Goal: Find specific page/section: Find specific page/section

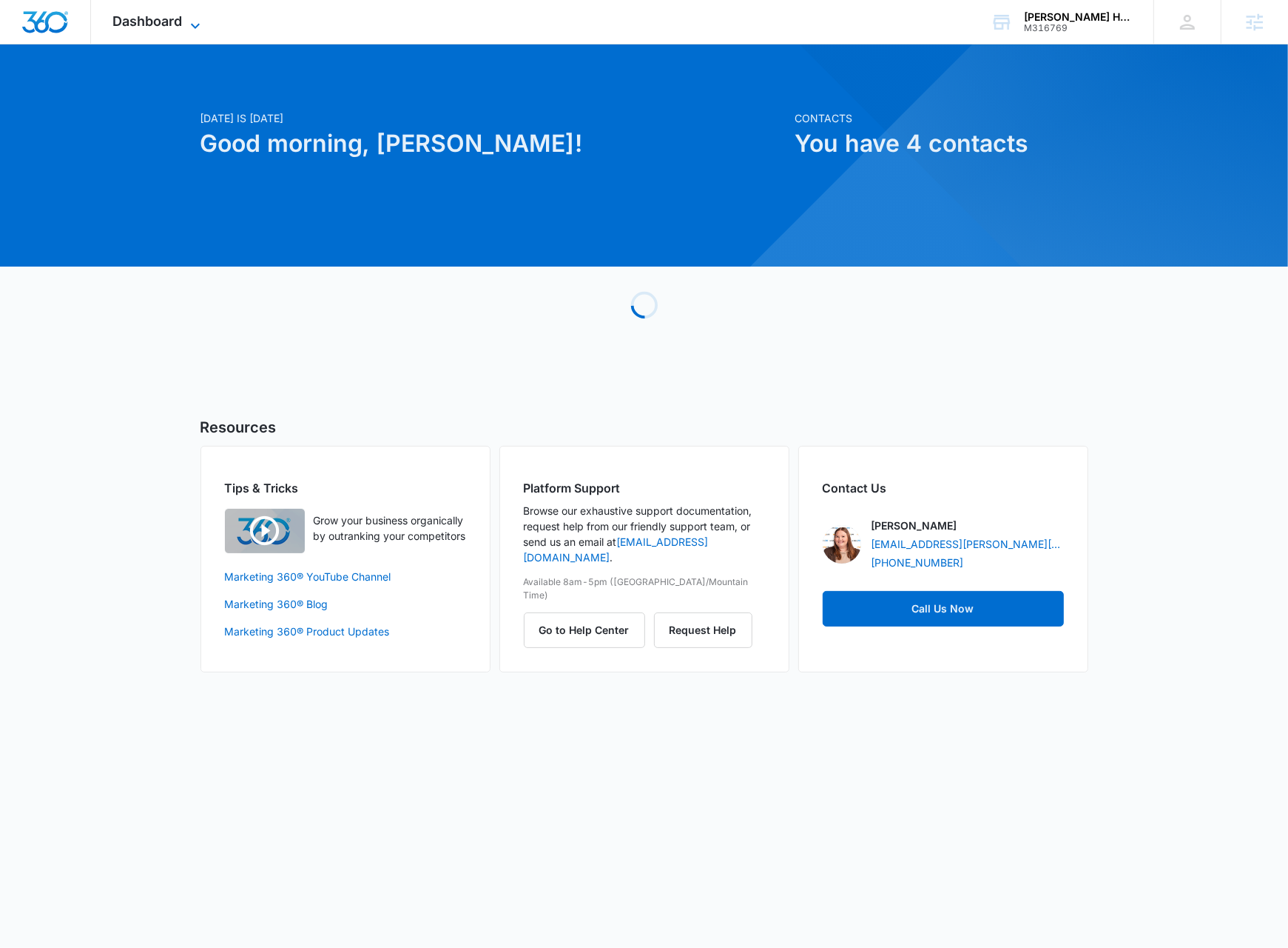
click at [177, 20] on span "Dashboard" at bounding box center [148, 21] width 69 height 16
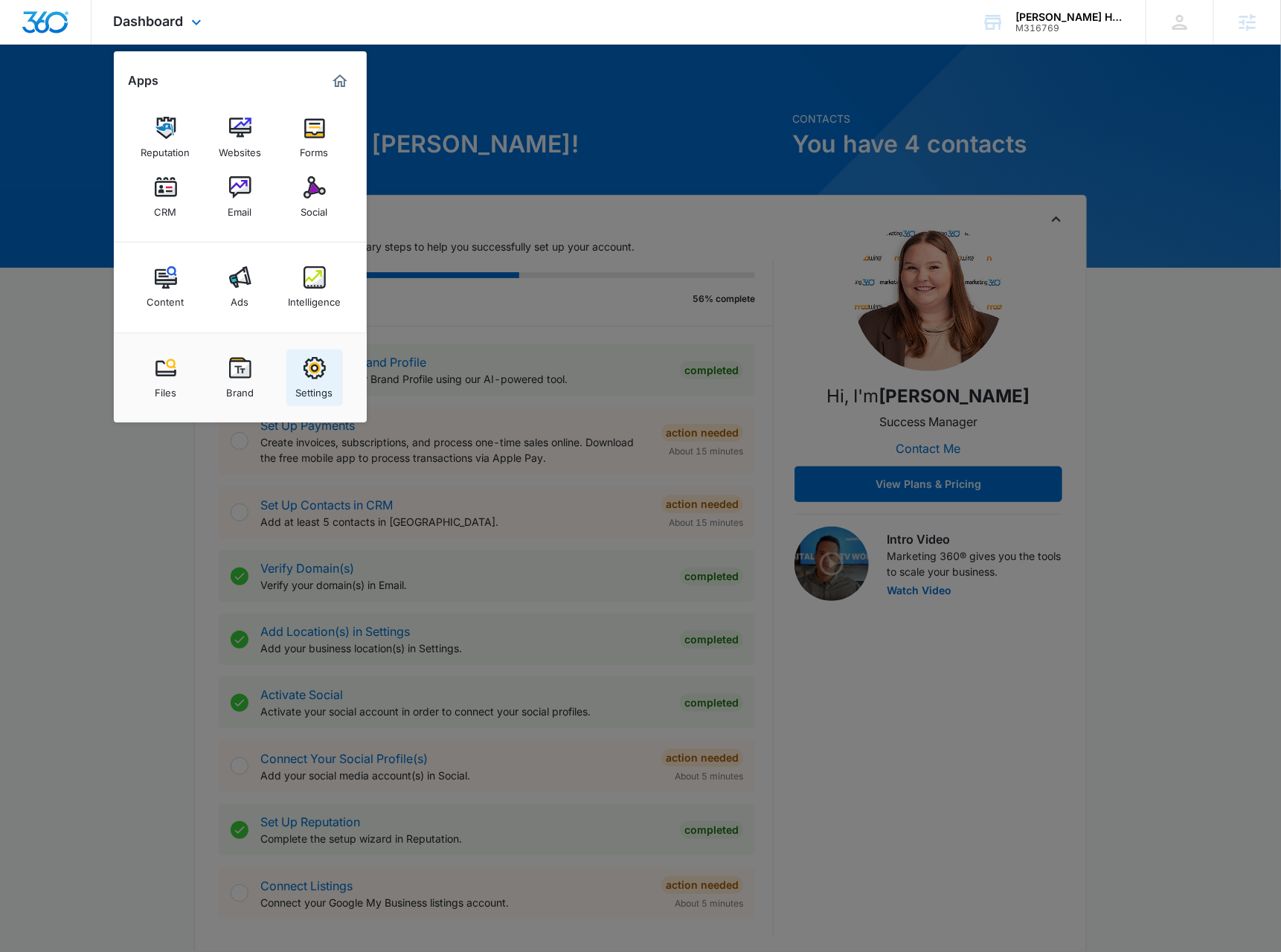
click at [335, 380] on link "Settings" at bounding box center [314, 378] width 56 height 56
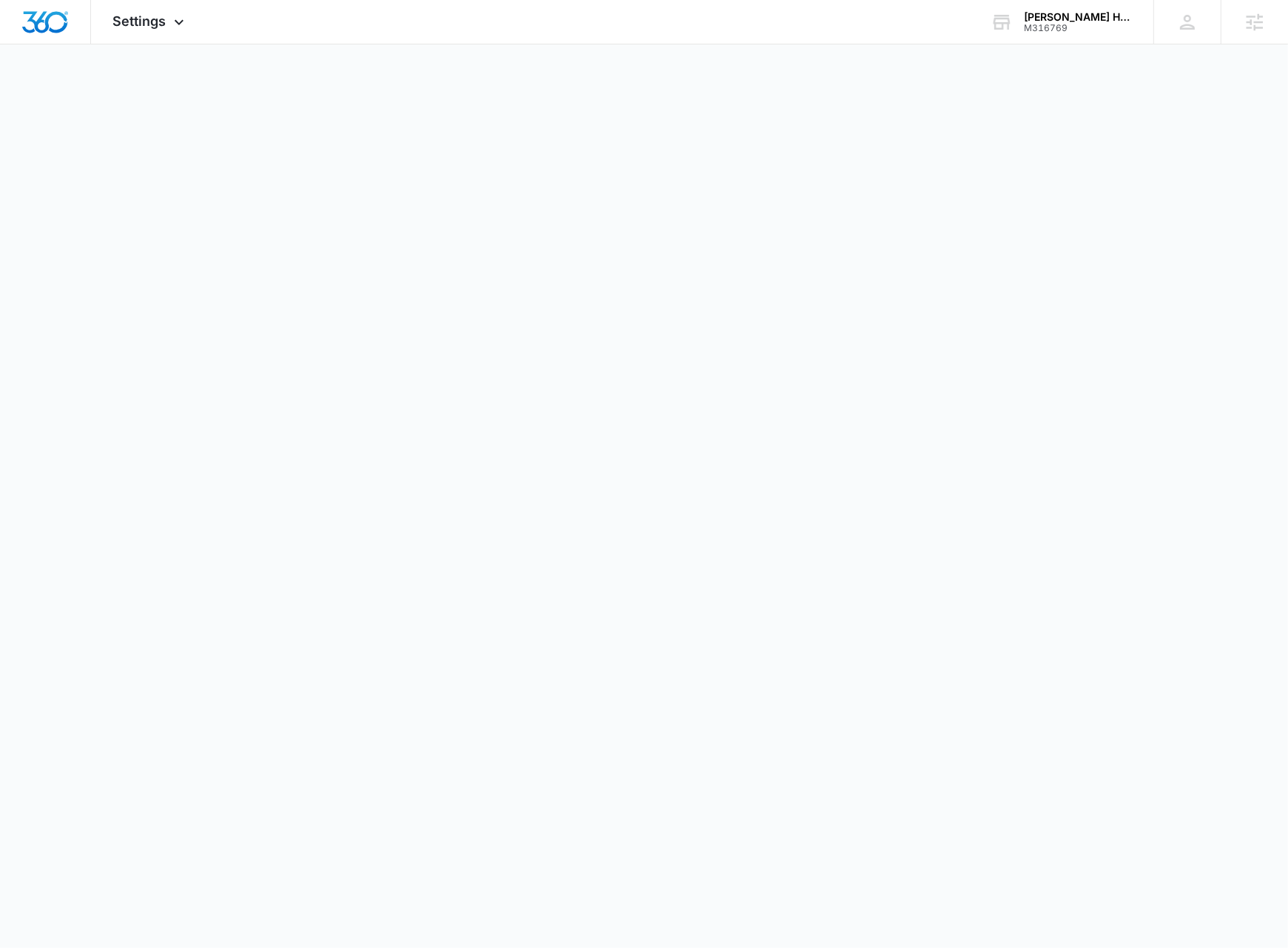
select select "US"
select select "America/Denver"
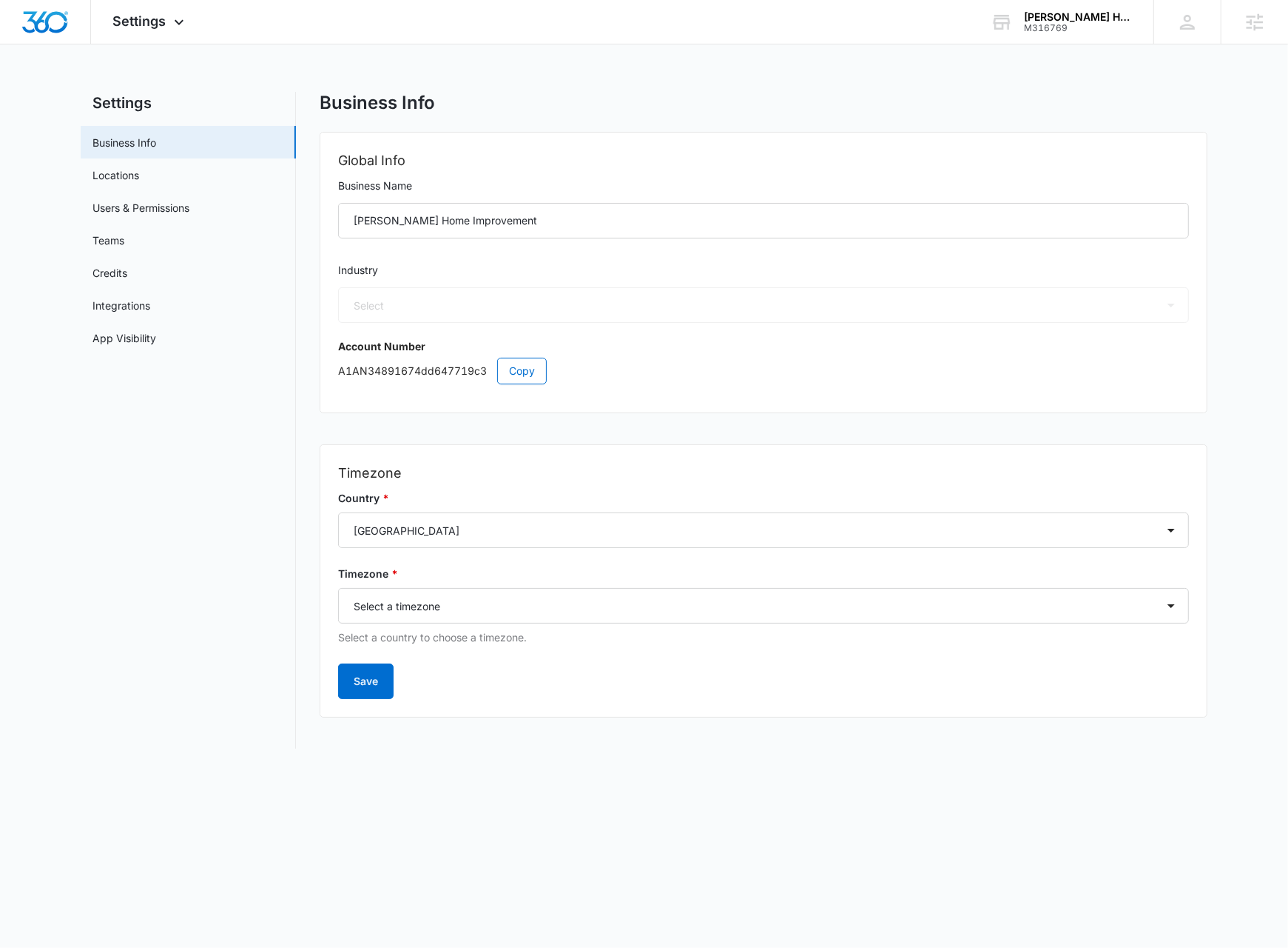
select select "4"
click at [159, 22] on span "Settings" at bounding box center [140, 21] width 54 height 16
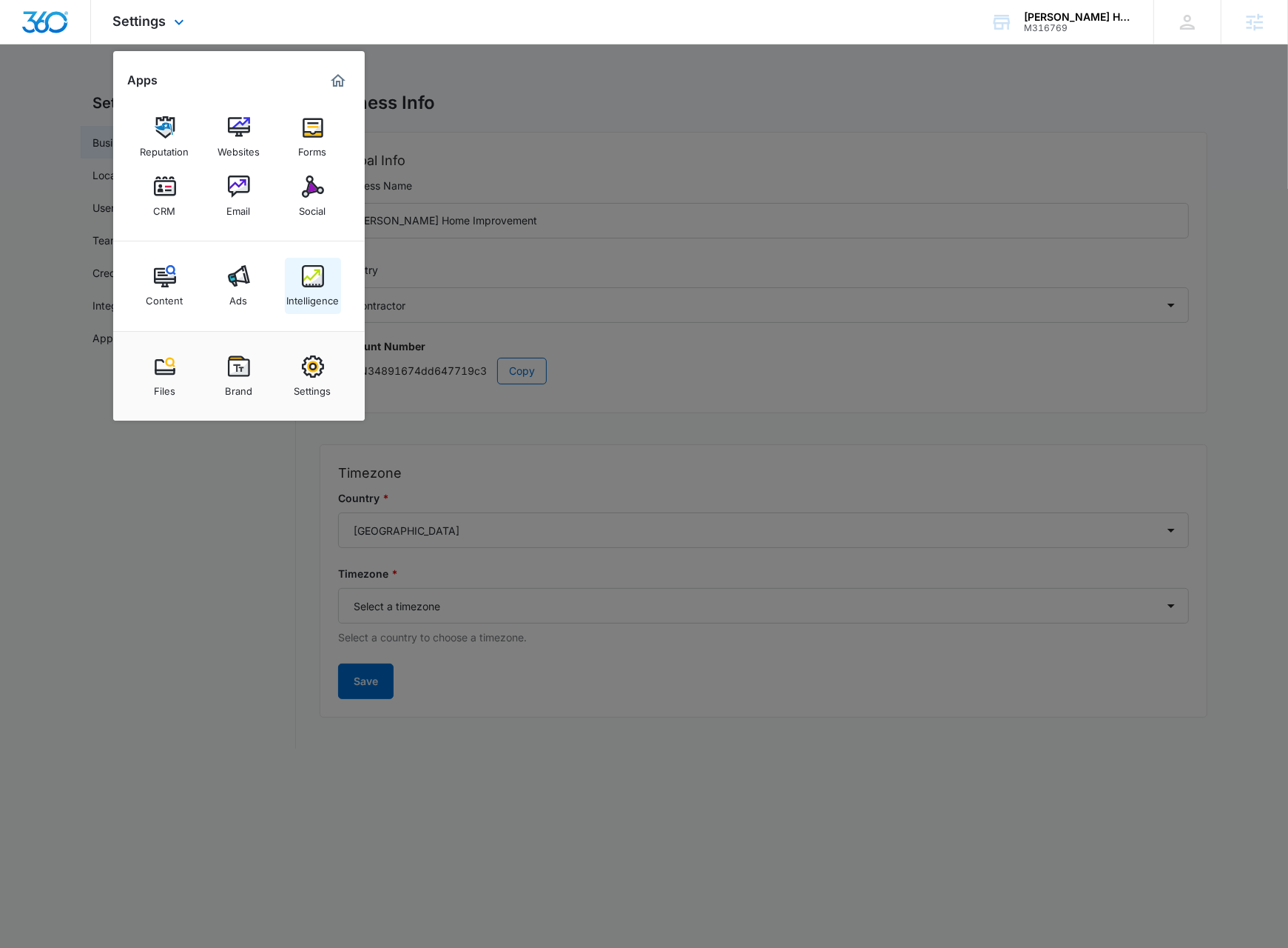
click at [304, 267] on img at bounding box center [313, 276] width 22 height 22
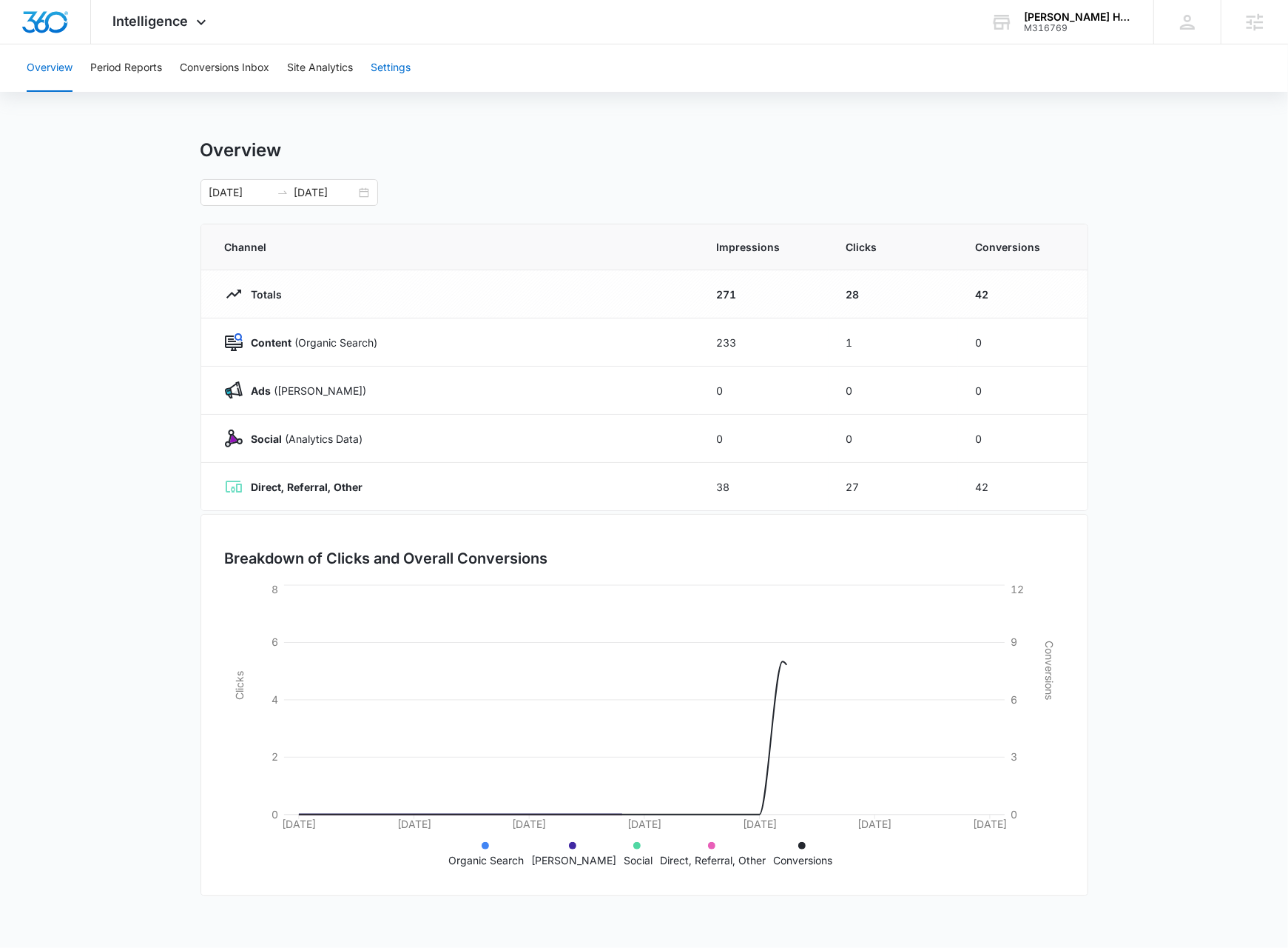
click at [411, 73] on button "Settings" at bounding box center [390, 68] width 40 height 48
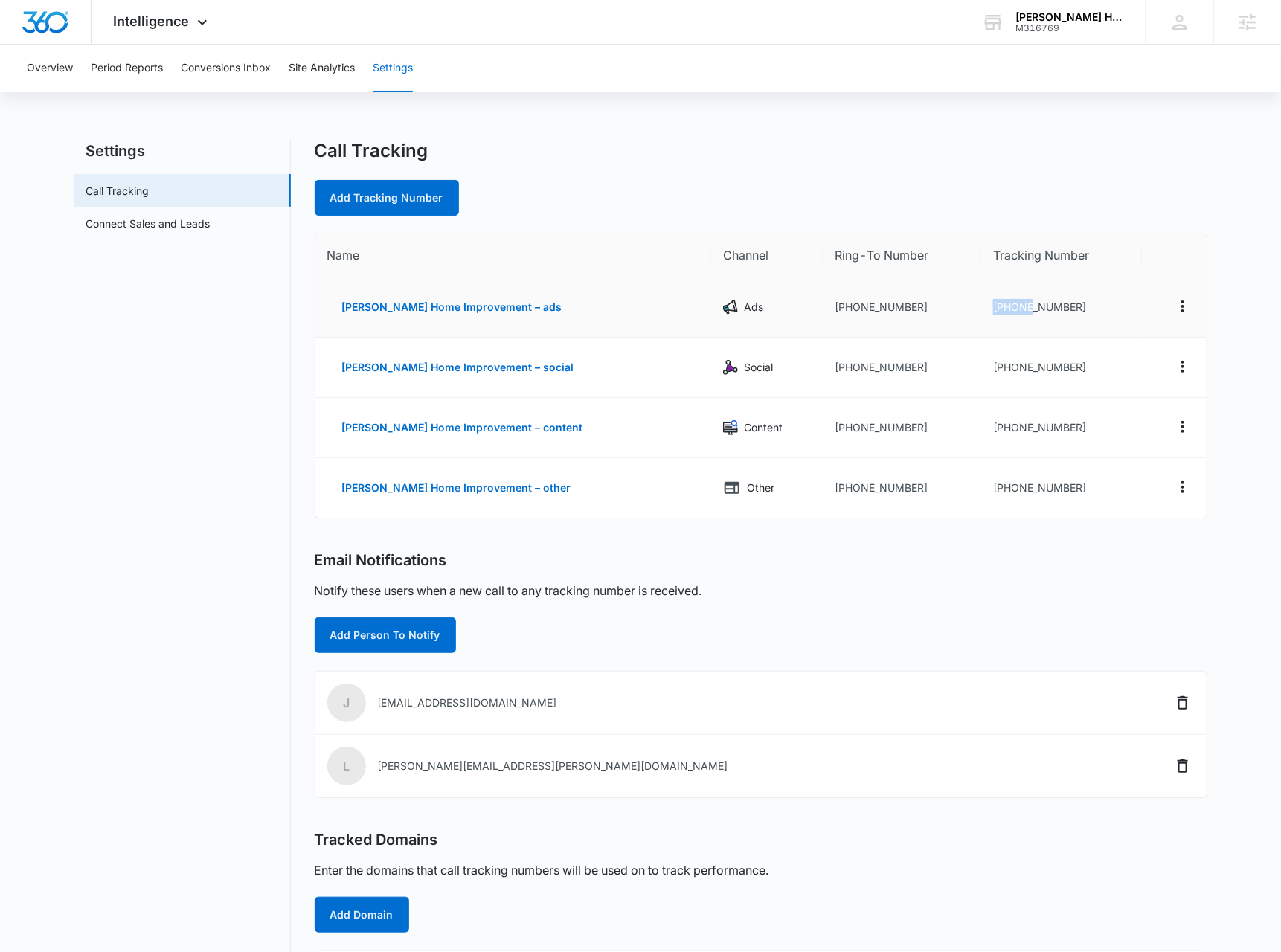
drag, startPoint x: 1094, startPoint y: 290, endPoint x: 1016, endPoint y: 308, distance: 80.0
click at [1016, 308] on td "+15702155156" at bounding box center [1062, 307] width 161 height 60
click at [1141, 318] on td at bounding box center [1173, 307] width 64 height 60
drag, startPoint x: 1134, startPoint y: 316, endPoint x: 989, endPoint y: 306, distance: 145.3
click at [989, 306] on td "+15702155156" at bounding box center [1062, 307] width 161 height 60
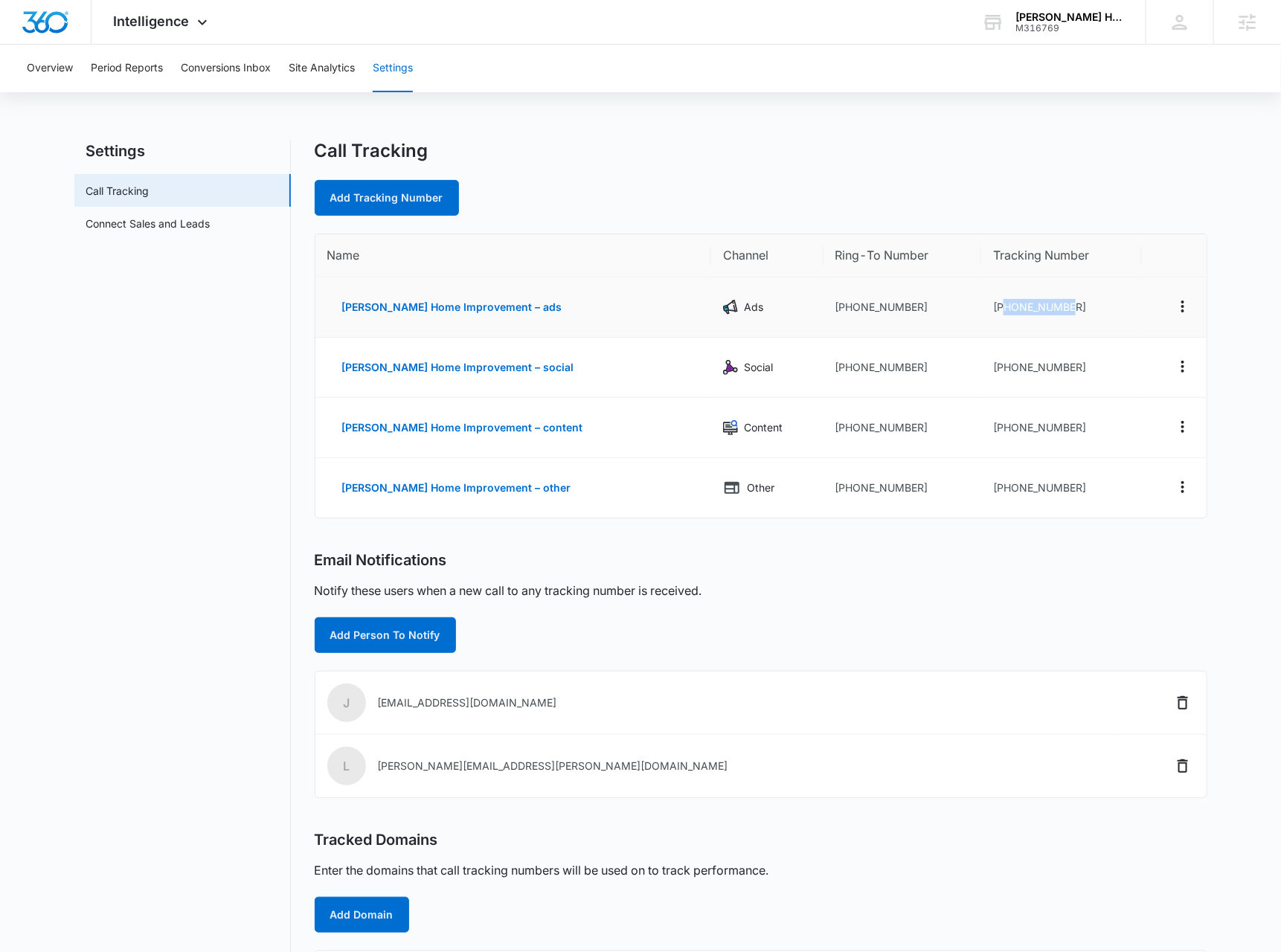
copy td "5702155156"
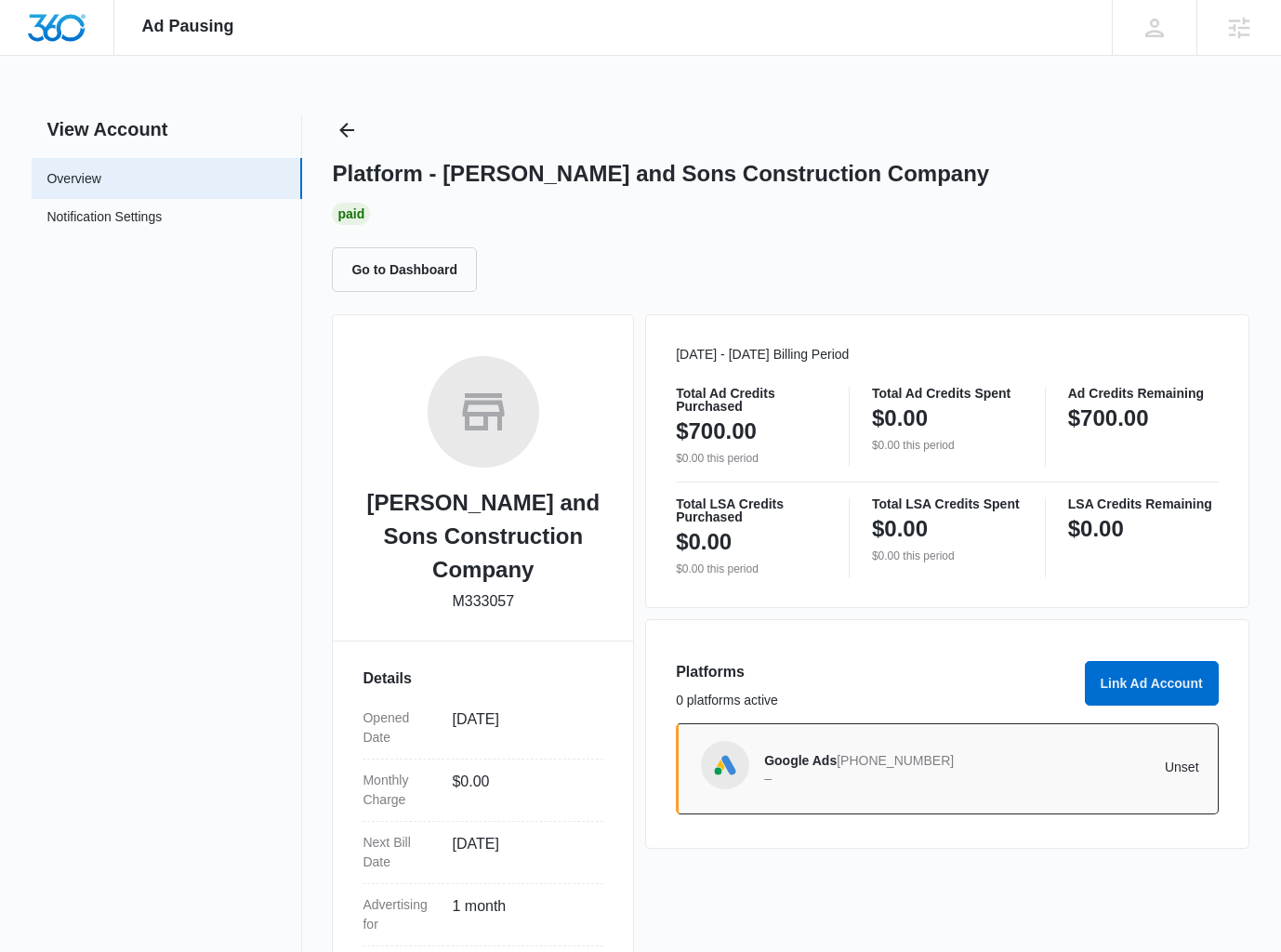
click at [363, 130] on div "Platform - [PERSON_NAME] and Sons Construction Company Paid Go to Dashboard" at bounding box center [790, 204] width 916 height 176
click at [351, 129] on icon "Back" at bounding box center [348, 130] width 15 height 15
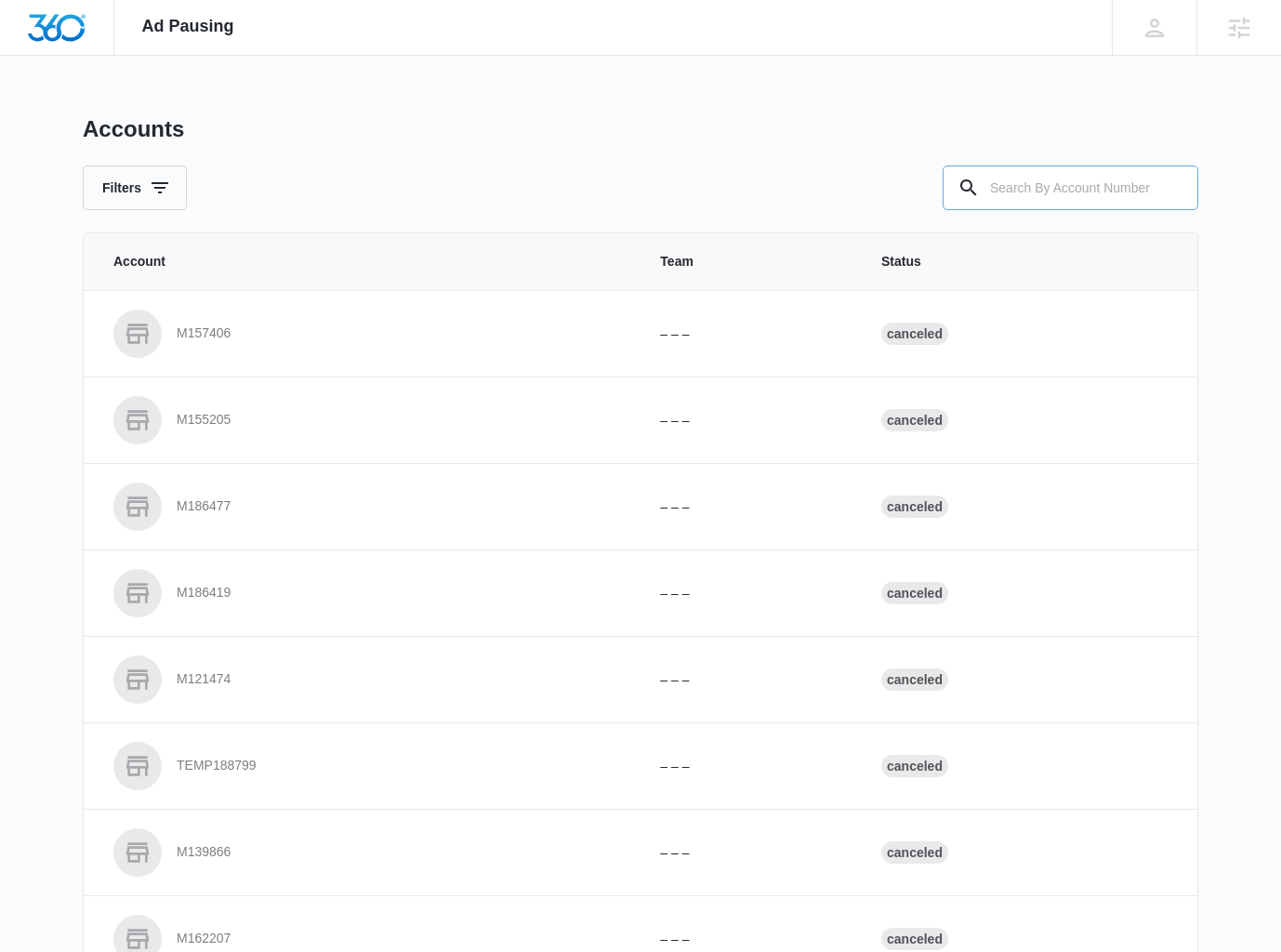
click at [997, 189] on input "text" at bounding box center [1071, 187] width 256 height 45
paste input "M316769"
type input "M316769"
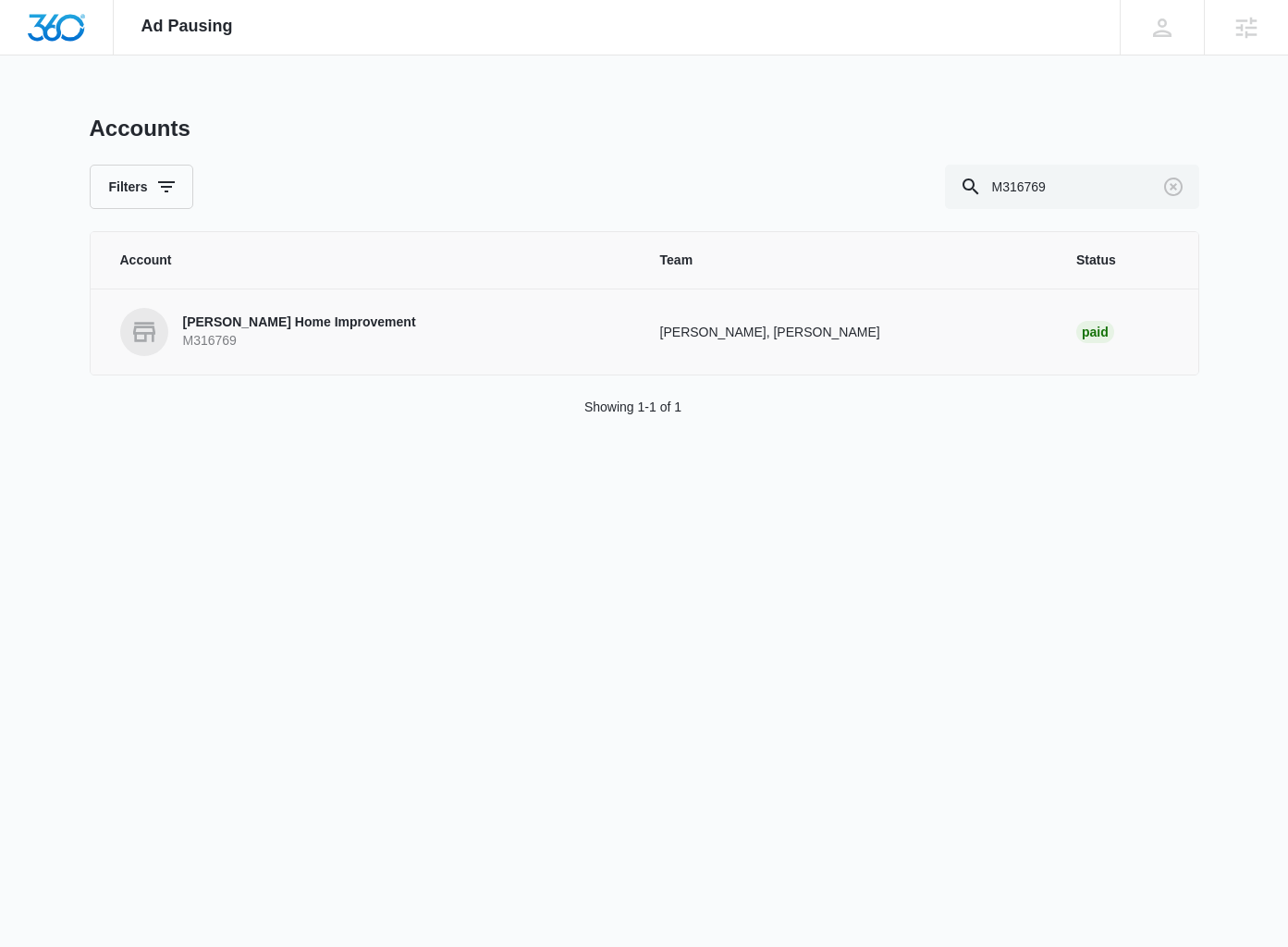
click at [297, 327] on p "Finnegan Home Improvement" at bounding box center [299, 323] width 233 height 19
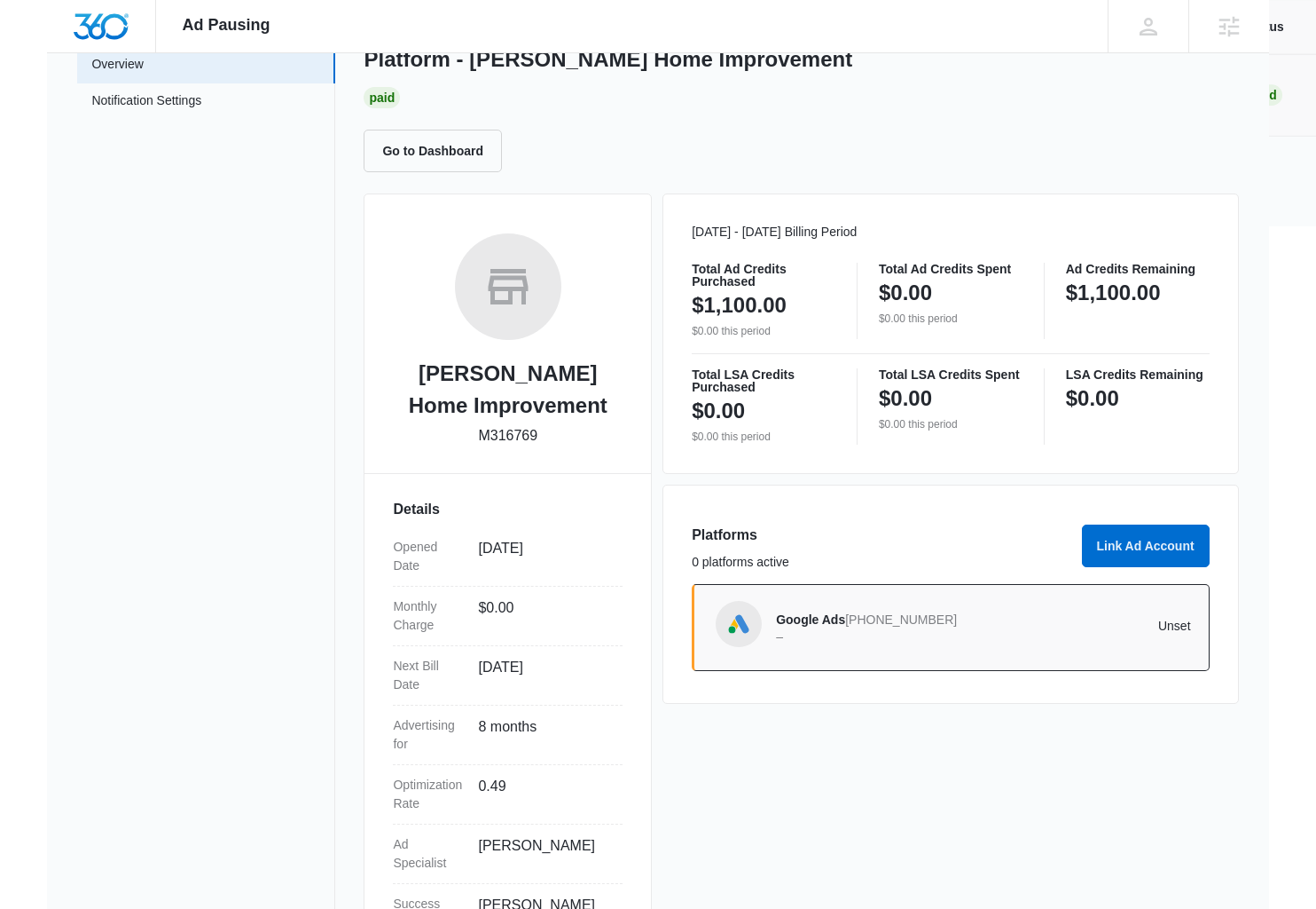
scroll to position [108, 0]
